Goal: Navigation & Orientation: Find specific page/section

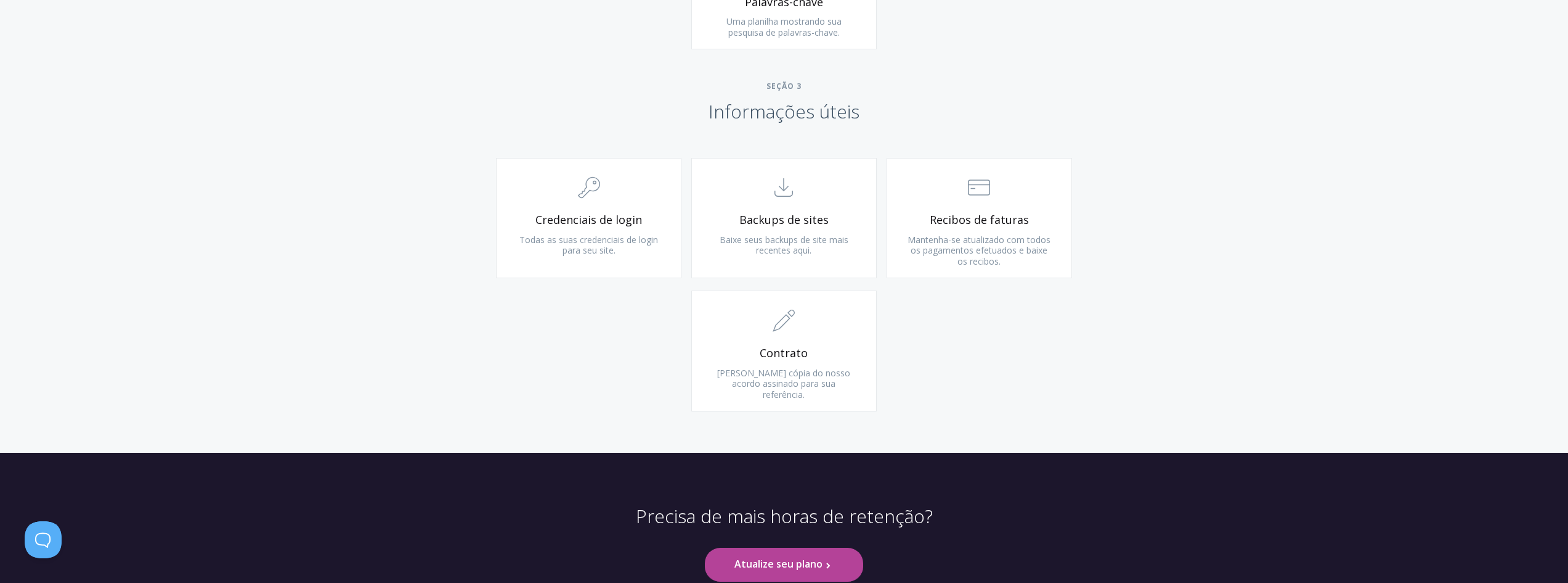
scroll to position [1171, 0]
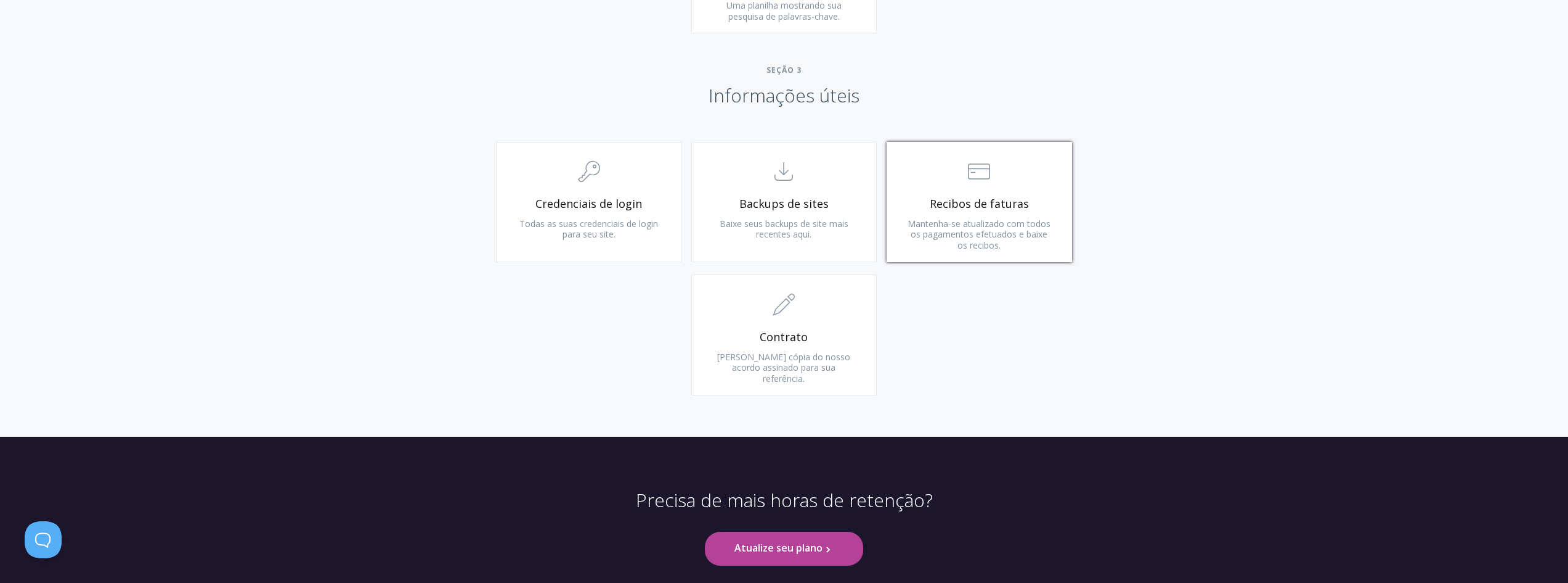
click at [981, 176] on span ".st0{fill:none;stroke:#000000;stroke-width:2;stroke-miterlimit:10;} Financial" at bounding box center [980, 172] width 148 height 37
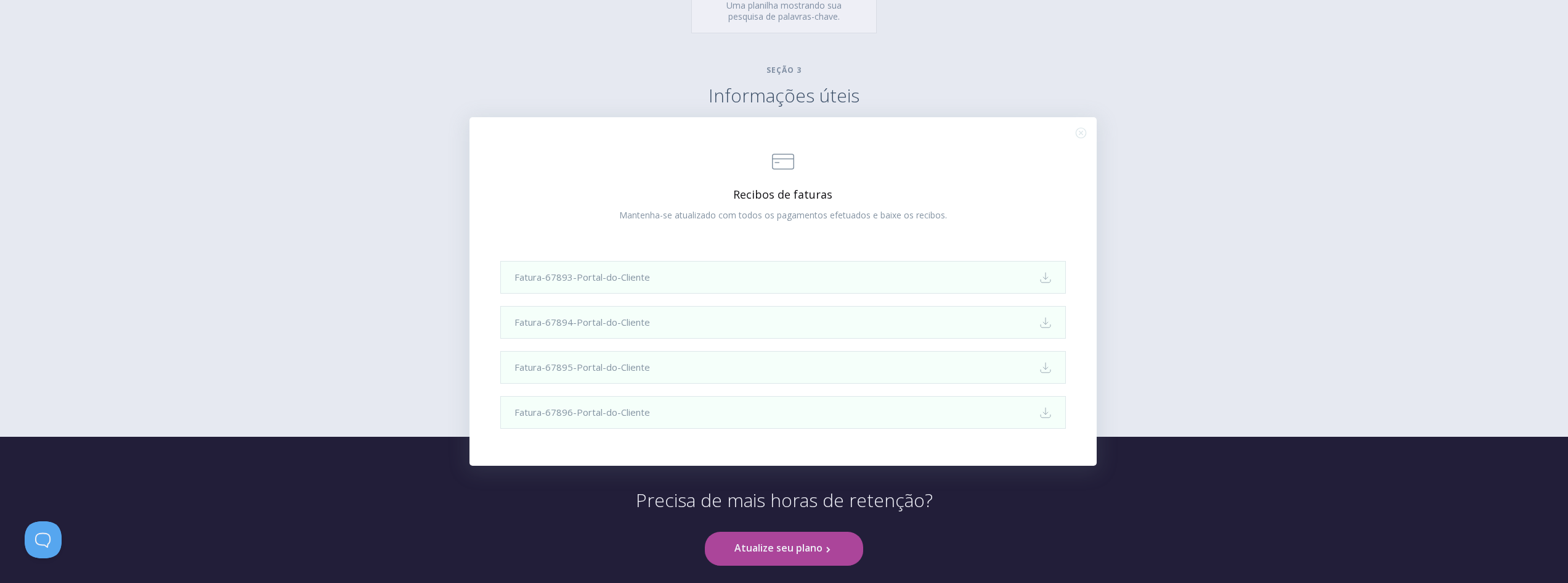
click at [1079, 132] on line "Close (Press escape to close)" at bounding box center [1081, 132] width 4 height 4
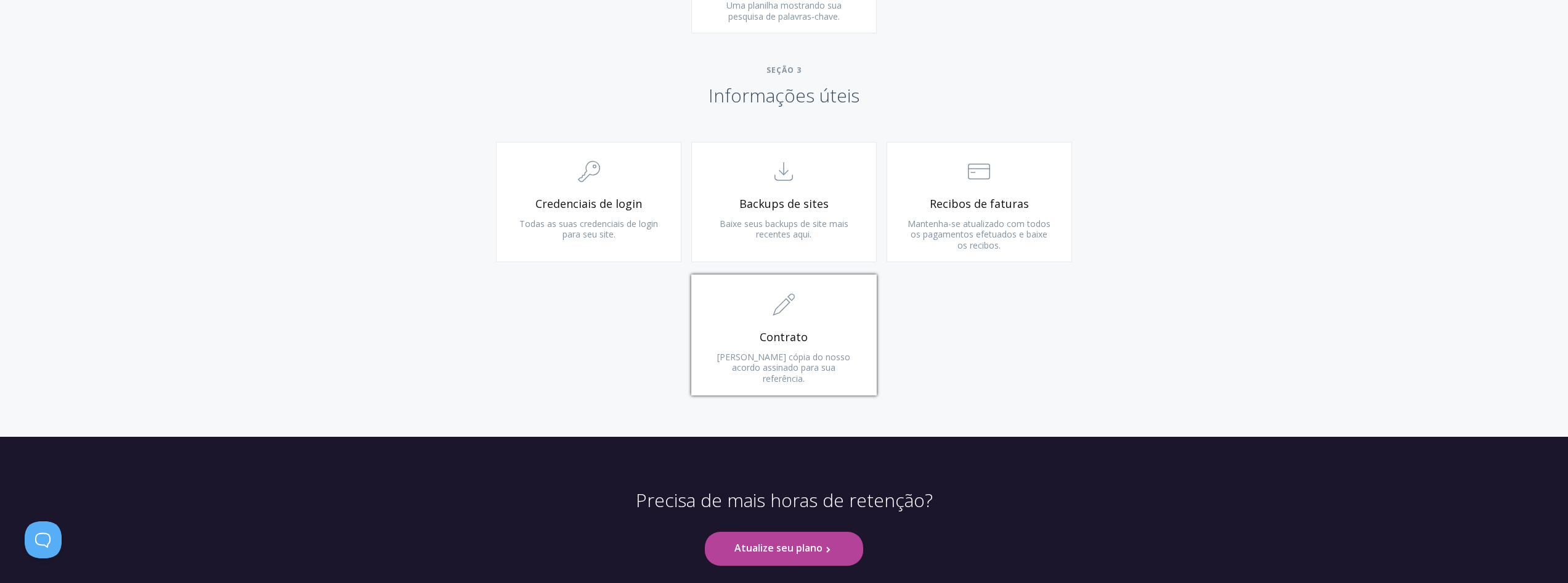
click at [818, 298] on span ".st0{fill:none;stroke:#000000;stroke-width:2;stroke-miterlimit:10;} 1. General" at bounding box center [784, 305] width 148 height 37
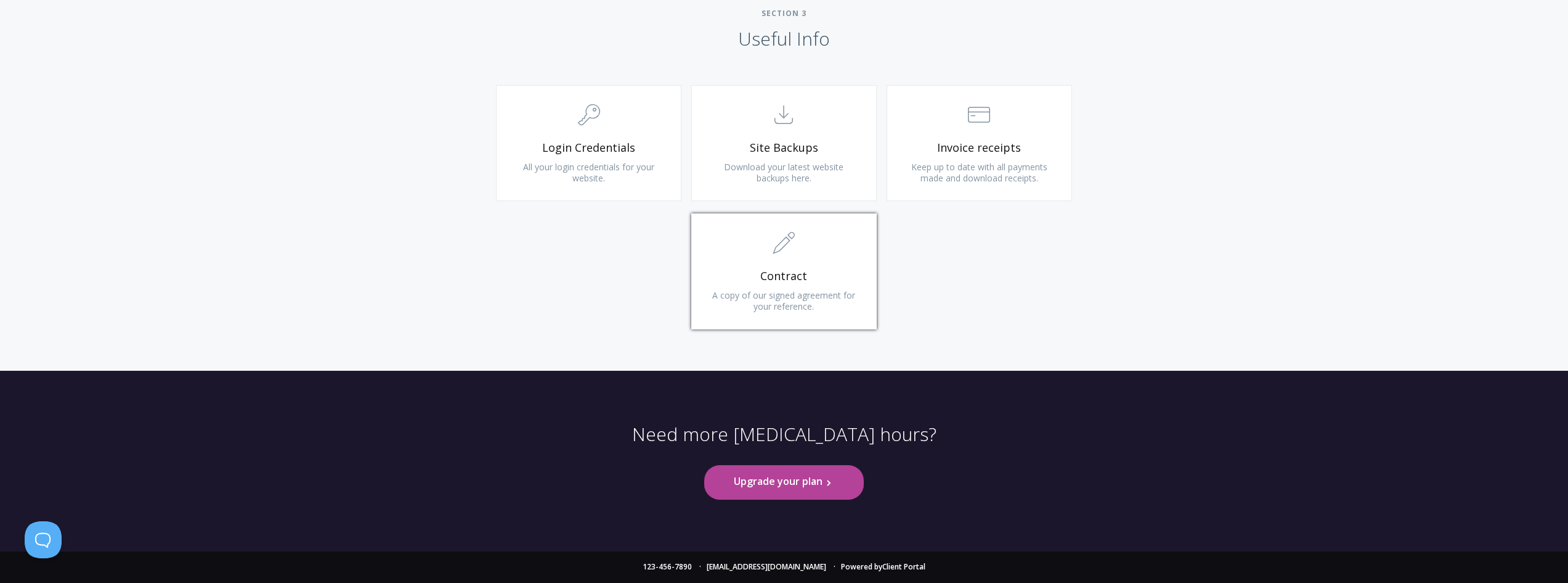
scroll to position [1138, 0]
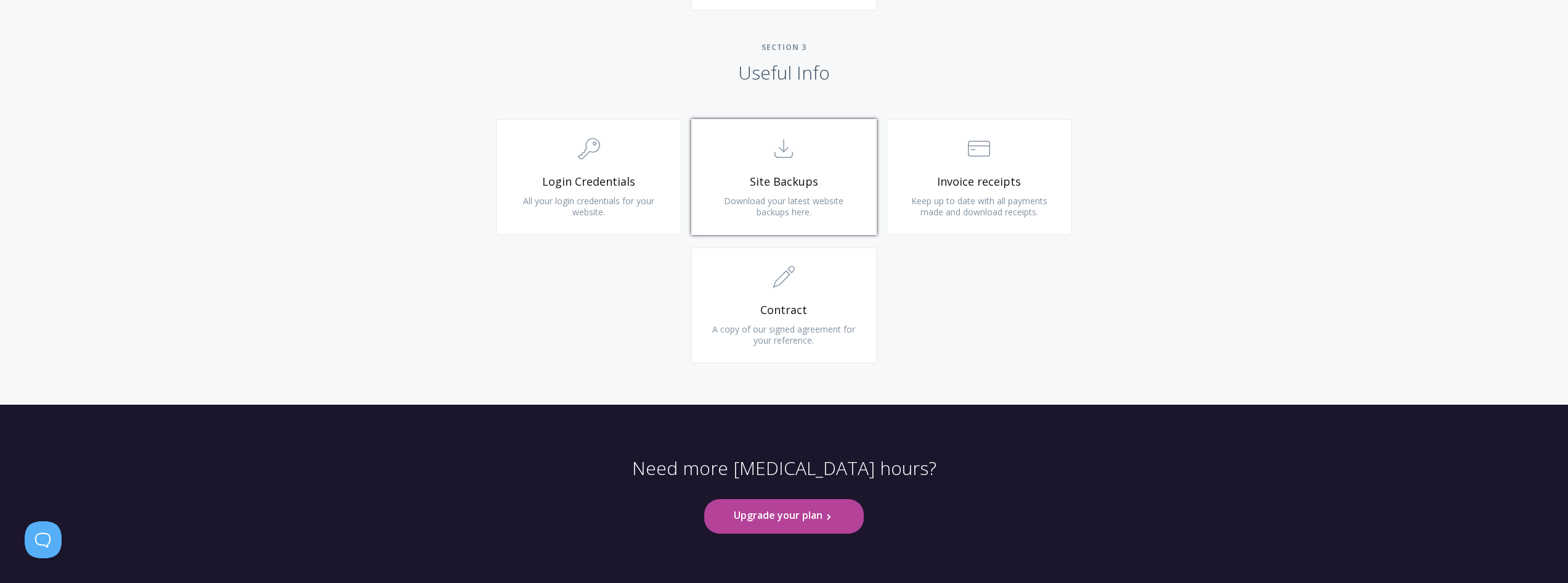
click at [775, 161] on span ".st0{fill:none;stroke:#000000;stroke-width:2;stroke-miterlimit:10;} Untitled-15" at bounding box center [784, 149] width 148 height 37
click at [587, 168] on span ".cls-1{fill:none;stroke:#000;stroke-miterlimit:10;stroke-width:2px;} 1. General" at bounding box center [589, 149] width 148 height 37
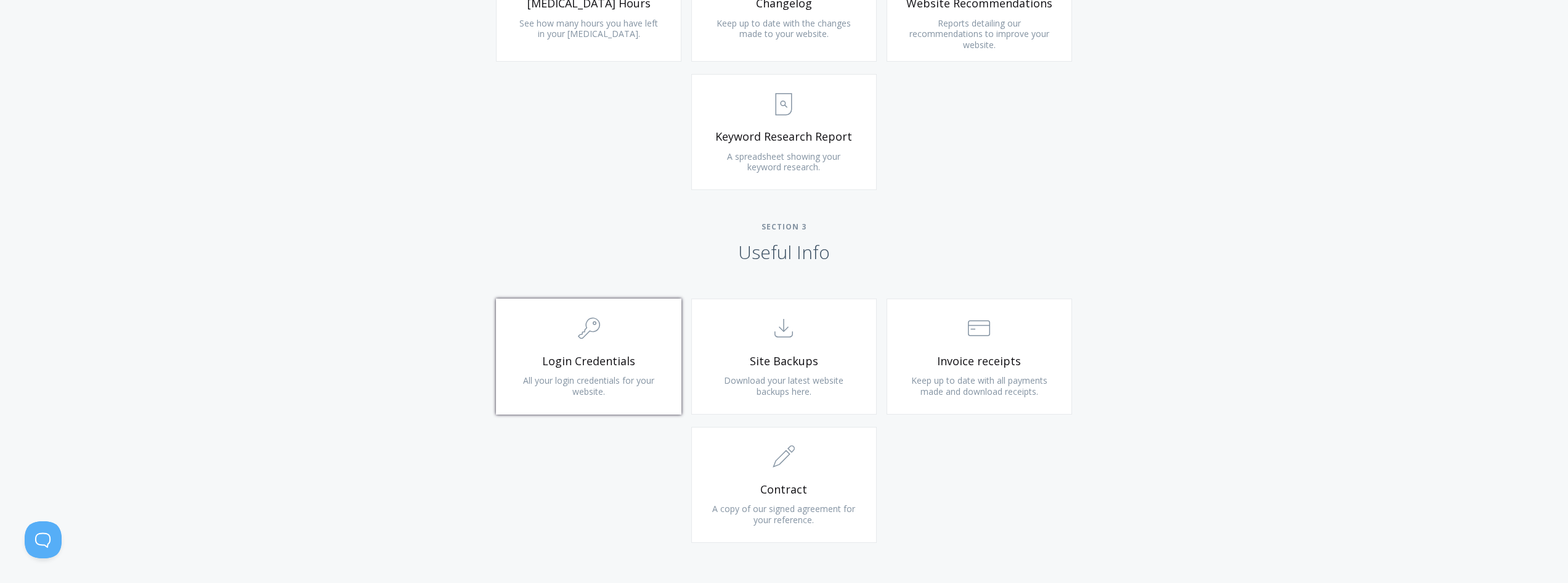
scroll to position [953, 0]
click at [794, 135] on span "Keyword Research Report" at bounding box center [784, 142] width 148 height 15
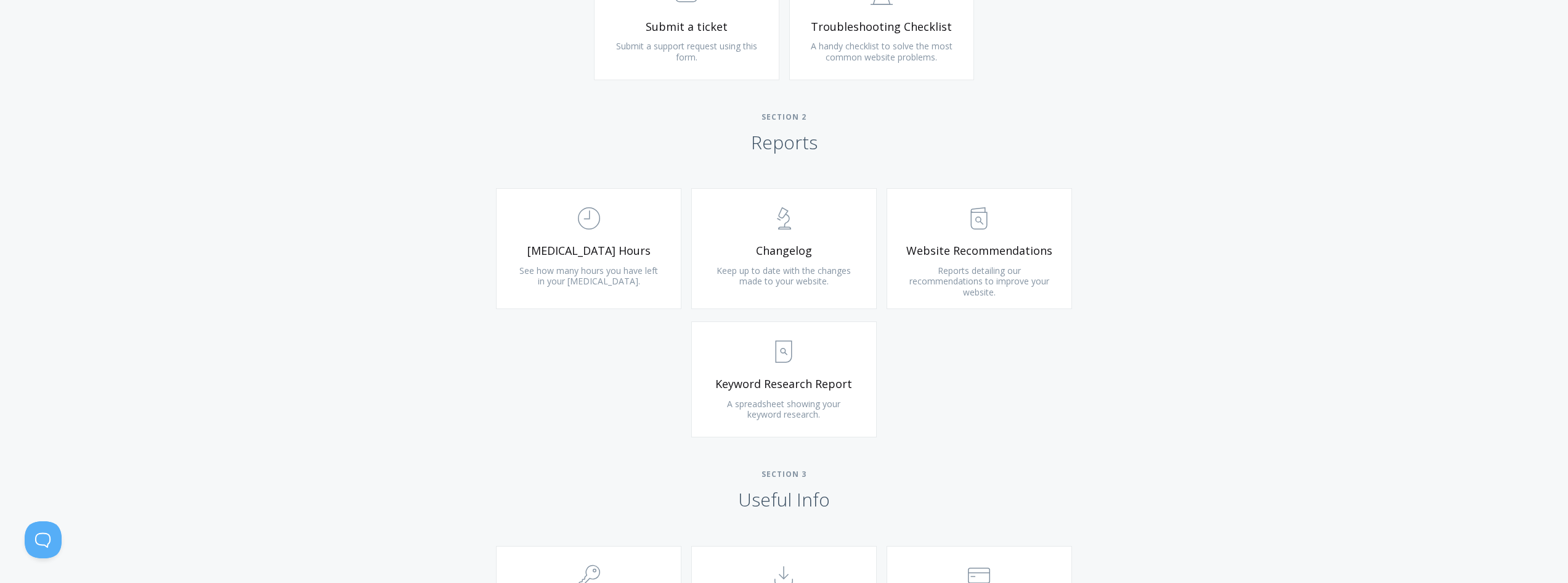
scroll to position [706, 0]
click at [603, 225] on span ".st0{fill:none;stroke:#000000;stroke-width:2;stroke-miterlimit:10;} Untitled-18" at bounding box center [589, 223] width 148 height 37
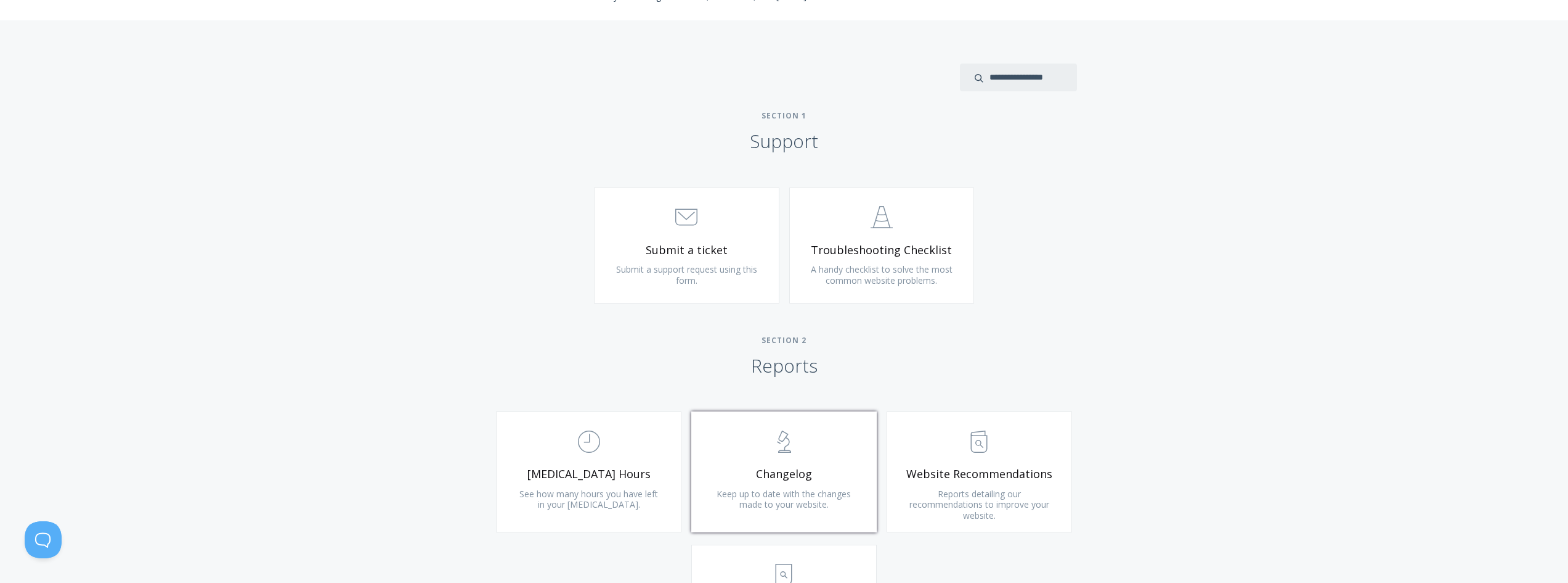
scroll to position [460, 0]
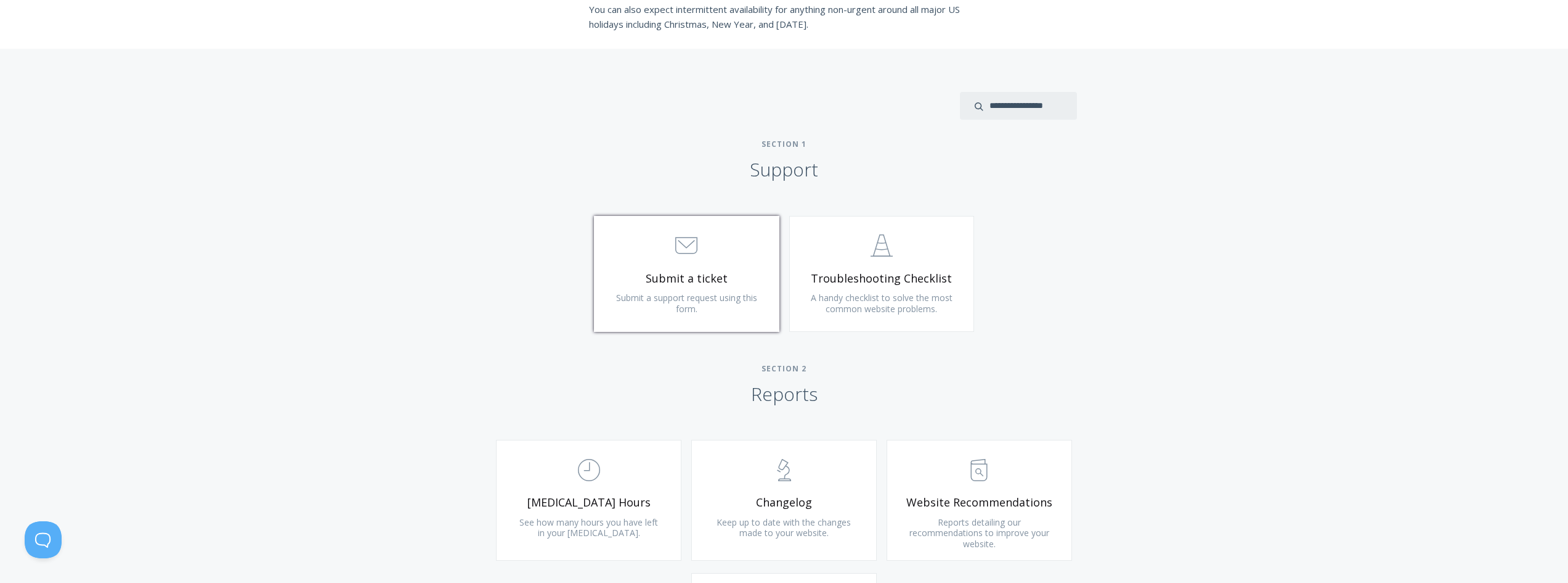
click at [696, 265] on span ".st0{fill:none;stroke:#000000;stroke-width:2;stroke-miterlimit:10;} 3. Communic…" at bounding box center [687, 245] width 148 height 37
